Goal: Transaction & Acquisition: Book appointment/travel/reservation

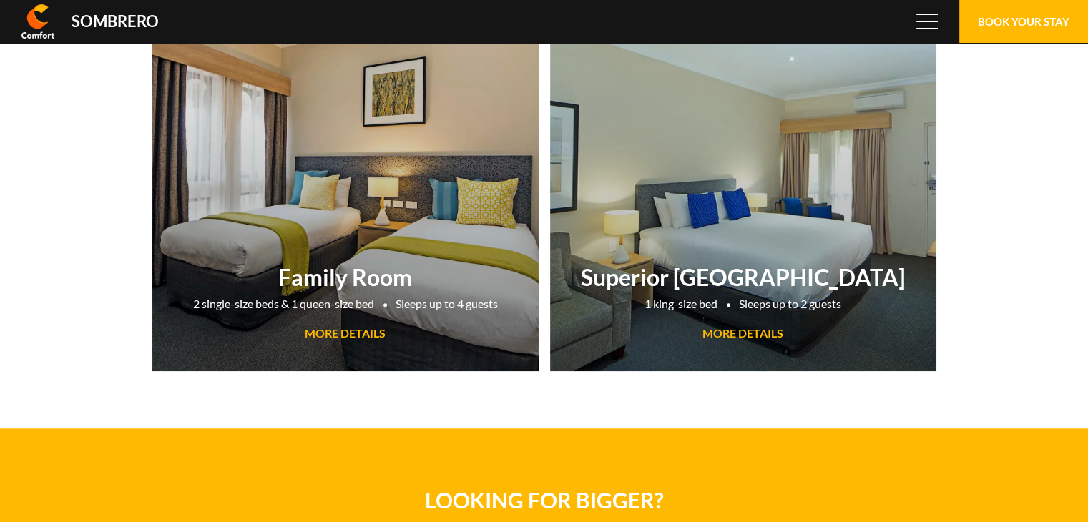
scroll to position [95327, 0]
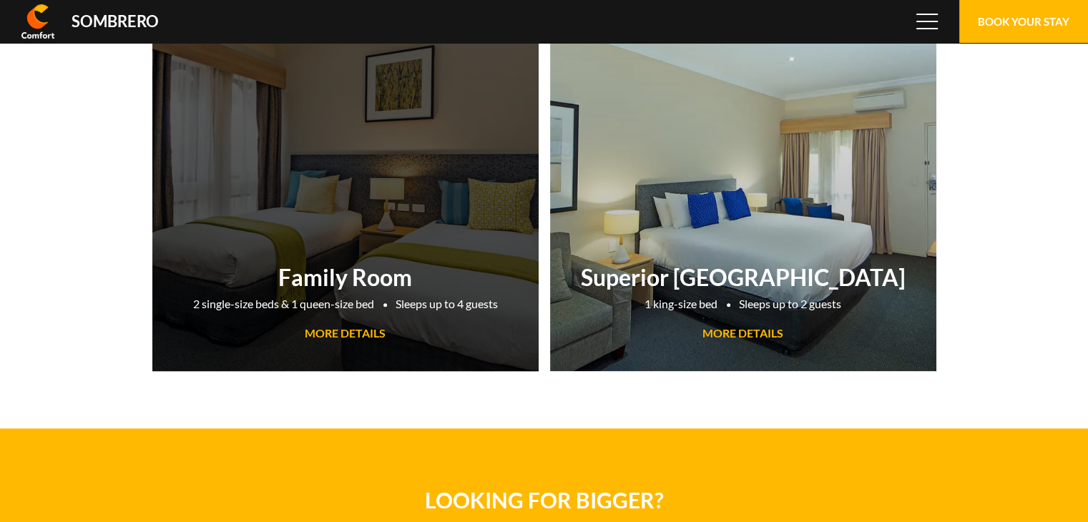
click at [359, 328] on span "MORE DETAILS" at bounding box center [345, 333] width 81 height 14
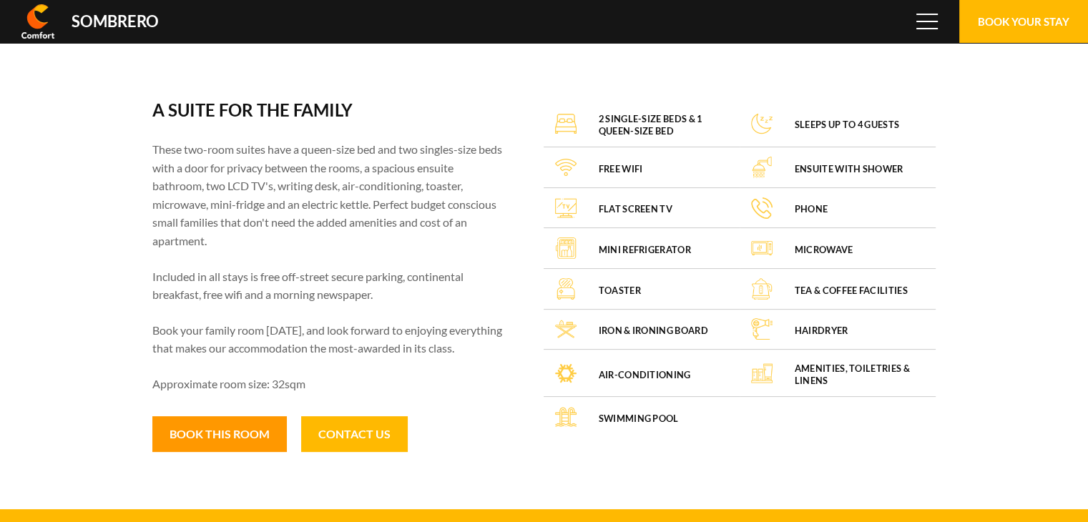
click at [257, 442] on button "Book this room" at bounding box center [219, 434] width 134 height 36
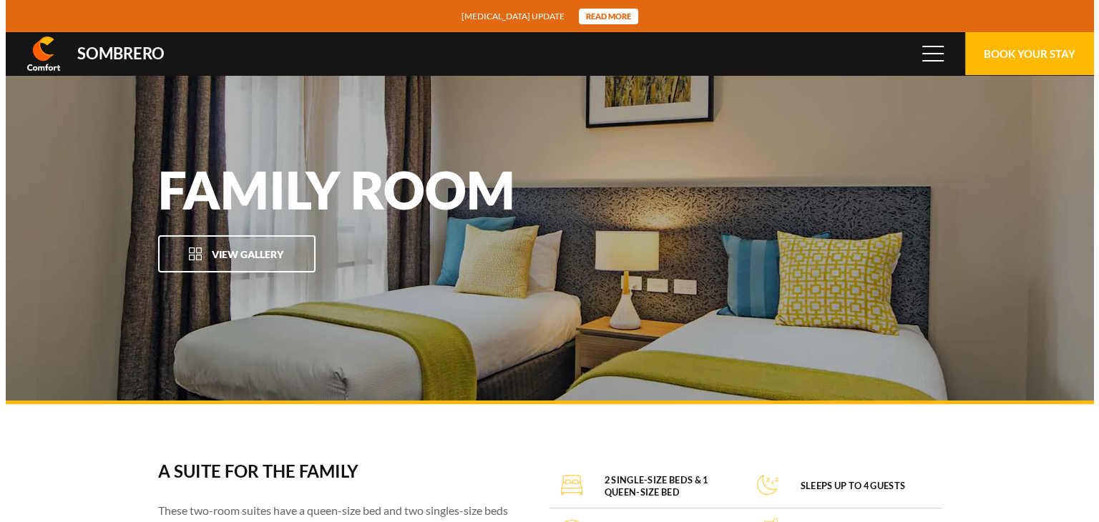
scroll to position [95327, 0]
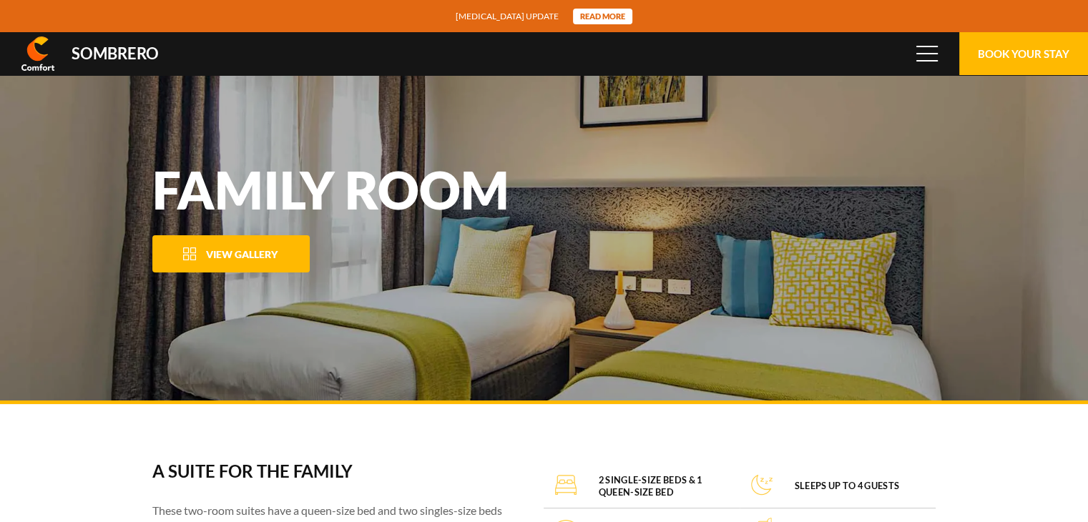
click at [248, 257] on span "View Gallery" at bounding box center [242, 254] width 72 height 12
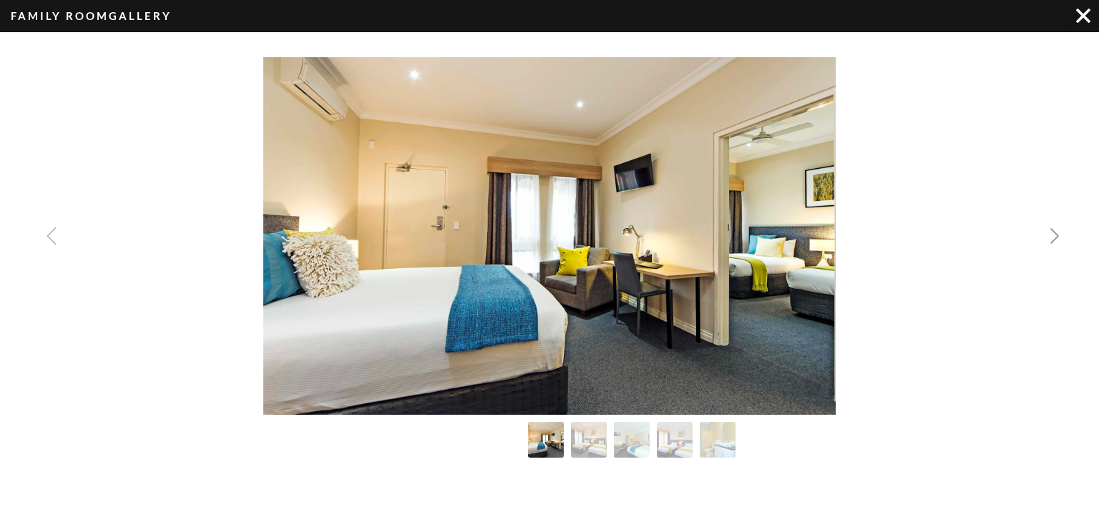
click at [1044, 235] on span "Next slide" at bounding box center [1054, 235] width 31 height 31
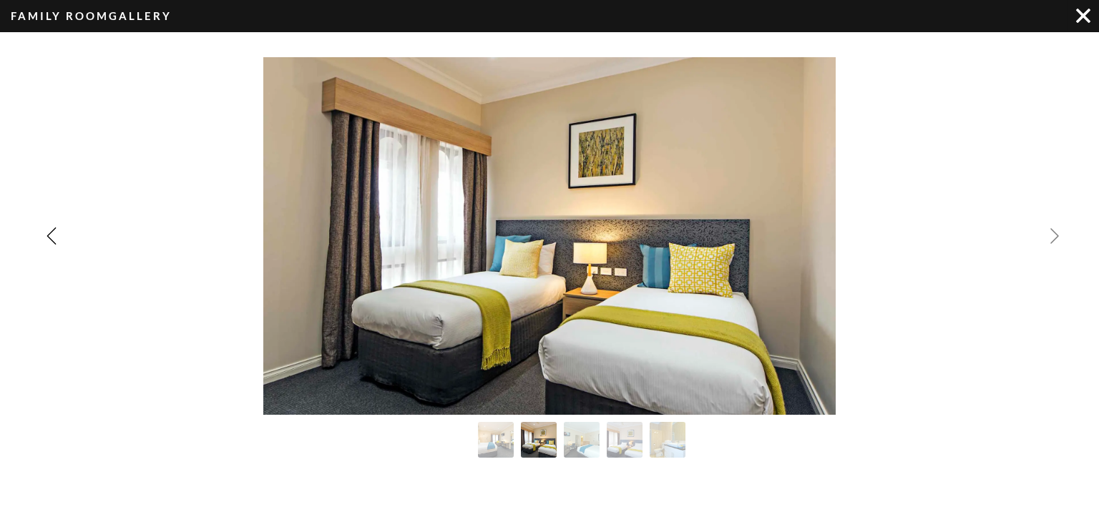
click at [1044, 235] on span "Next slide" at bounding box center [1054, 235] width 31 height 31
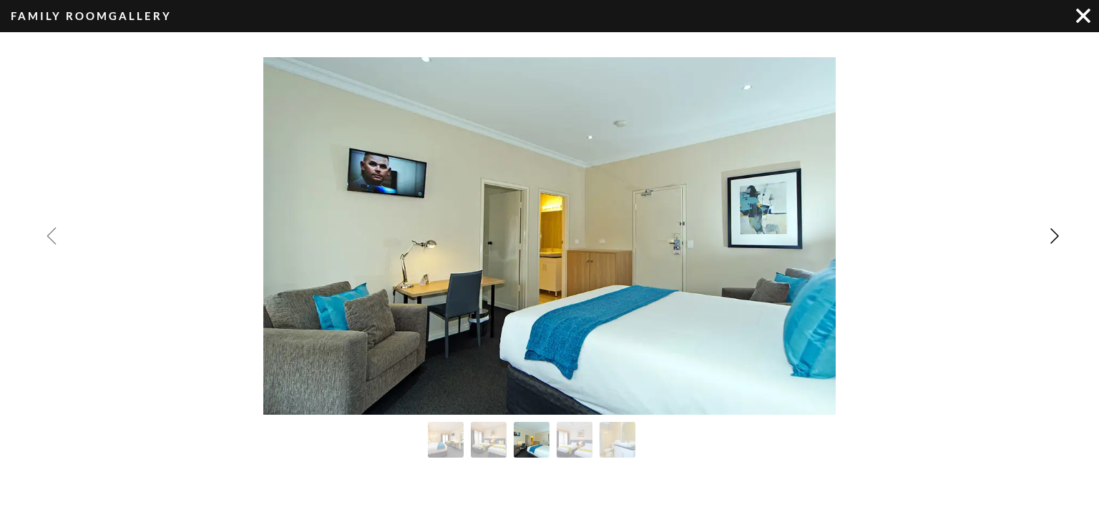
click at [59, 235] on img "Previous slide" at bounding box center [51, 235] width 17 height 17
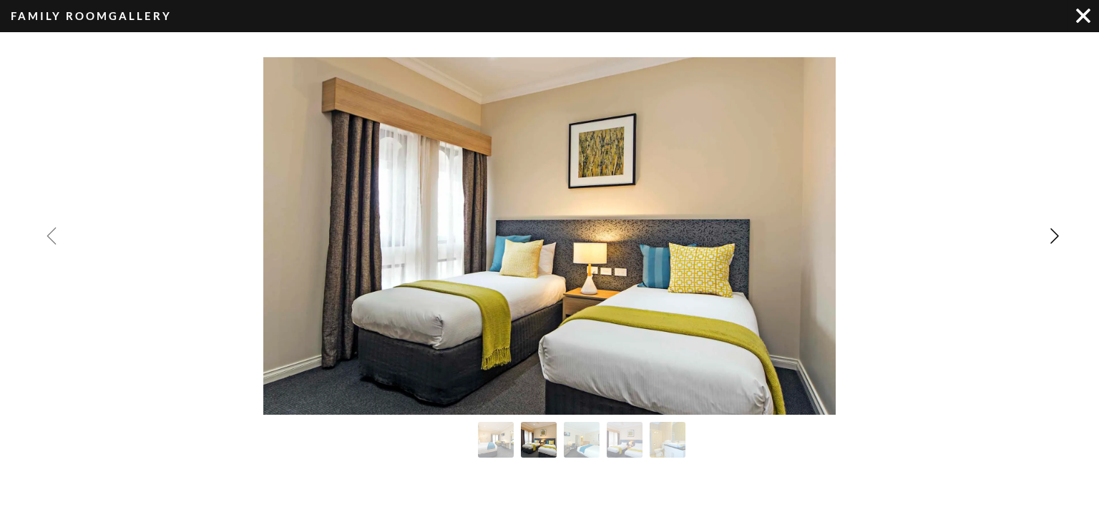
click at [59, 235] on img "Previous slide" at bounding box center [51, 235] width 17 height 17
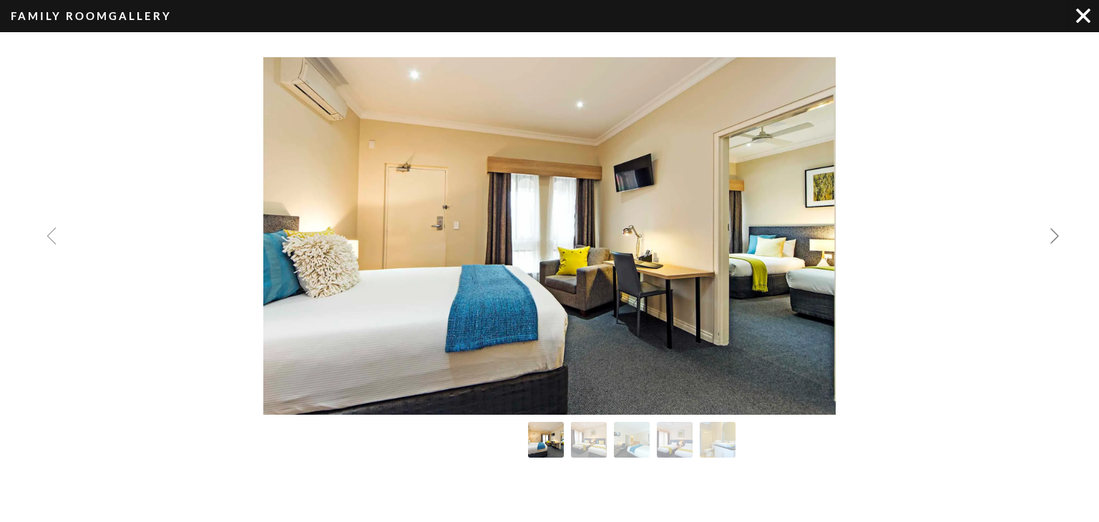
click at [1058, 237] on img "Next slide" at bounding box center [1054, 235] width 17 height 17
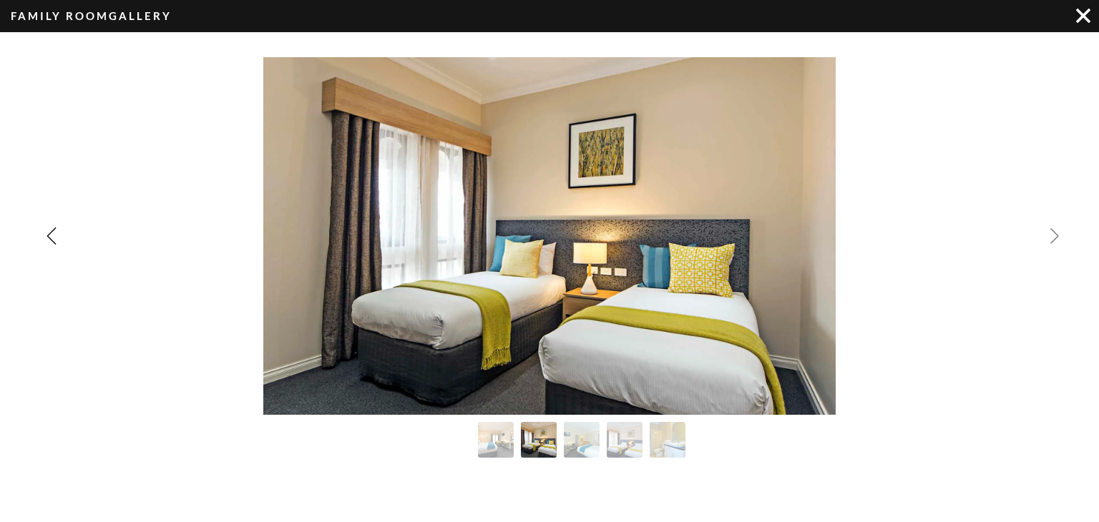
click at [1058, 237] on img "Next slide" at bounding box center [1054, 235] width 17 height 17
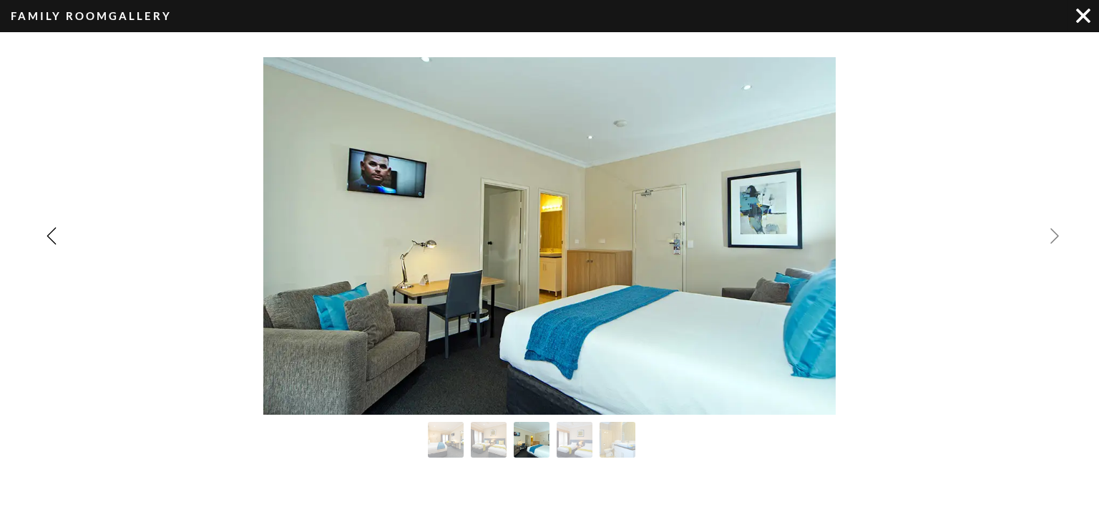
click at [1058, 237] on img "Next slide" at bounding box center [1054, 235] width 17 height 17
